Goal: Task Accomplishment & Management: Complete application form

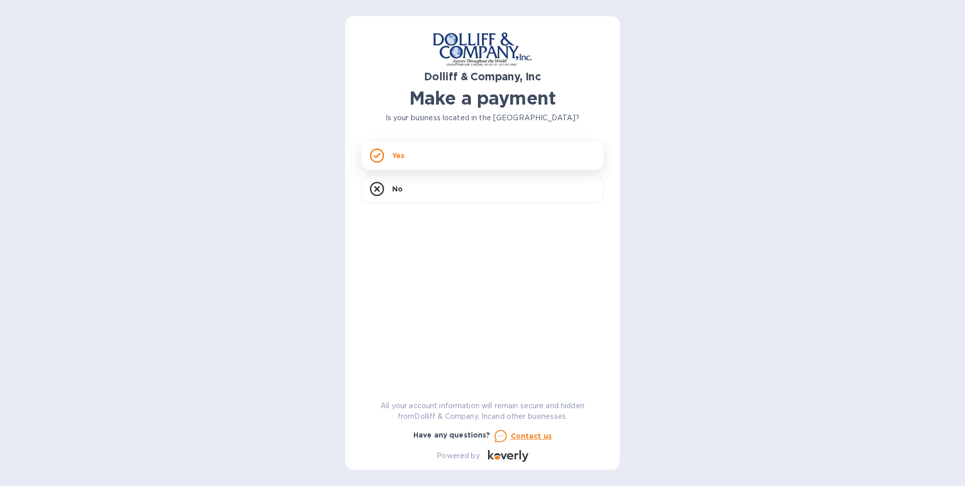
click at [436, 151] on div "Yes" at bounding box center [482, 155] width 242 height 28
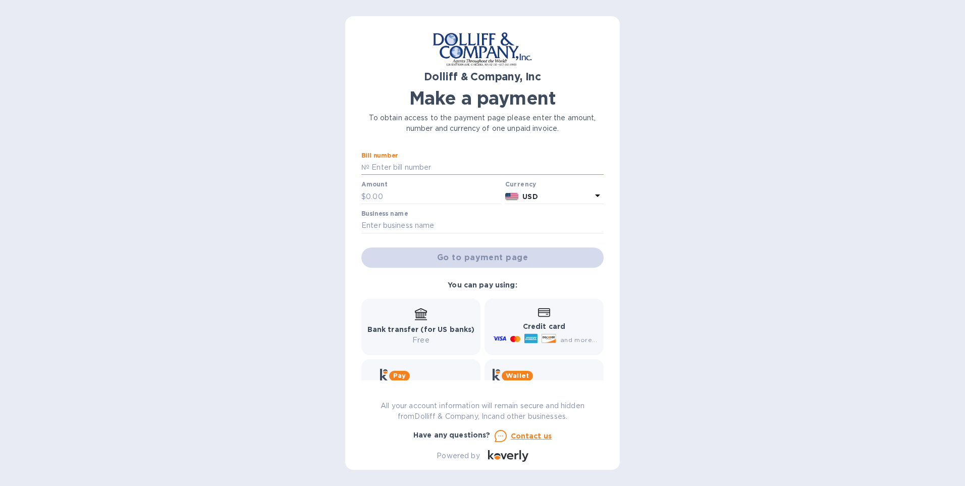
click at [422, 163] on input "text" at bounding box center [486, 167] width 234 height 15
type input "876391"
click at [398, 192] on input "text" at bounding box center [433, 196] width 135 height 15
type input "962.71"
click at [414, 222] on input "text" at bounding box center [482, 225] width 242 height 15
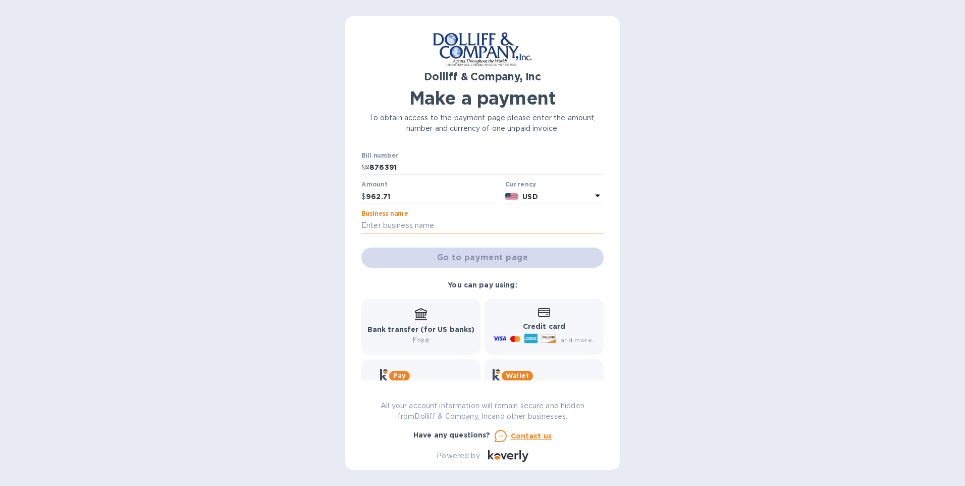
type input "yankee drilling co inc"
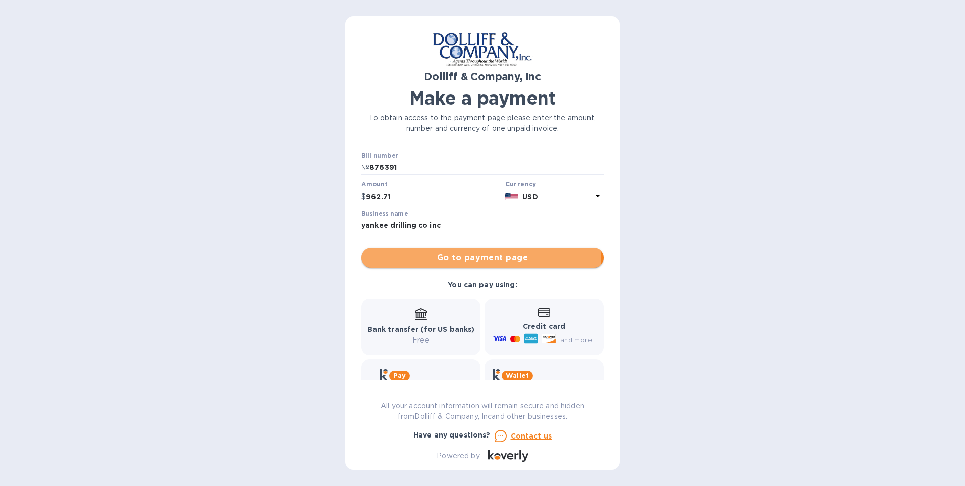
click at [424, 263] on button "Go to payment page" at bounding box center [482, 257] width 242 height 20
